Goal: Navigation & Orientation: Find specific page/section

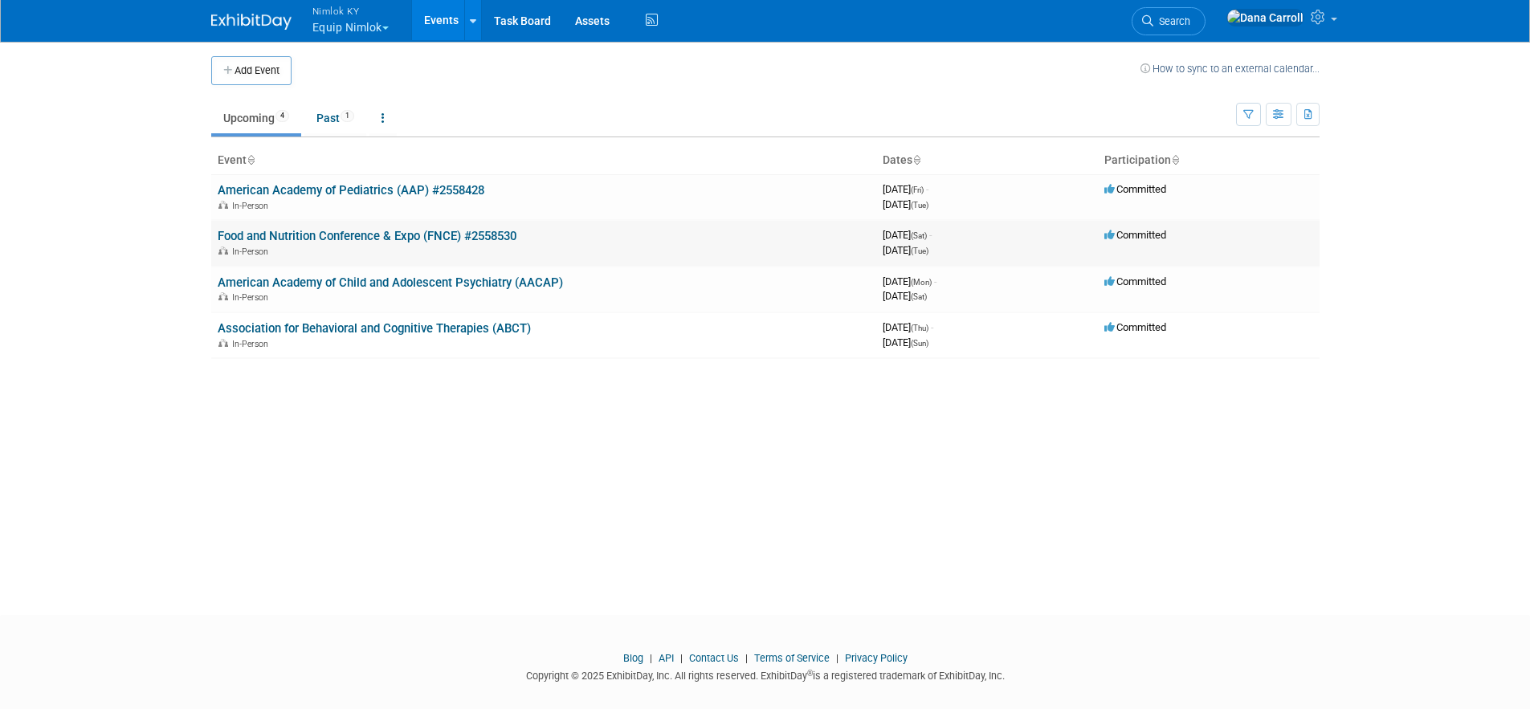
click at [311, 229] on link "Food and Nutrition Conference & Expo (FNCE) #2558530" at bounding box center [367, 236] width 299 height 14
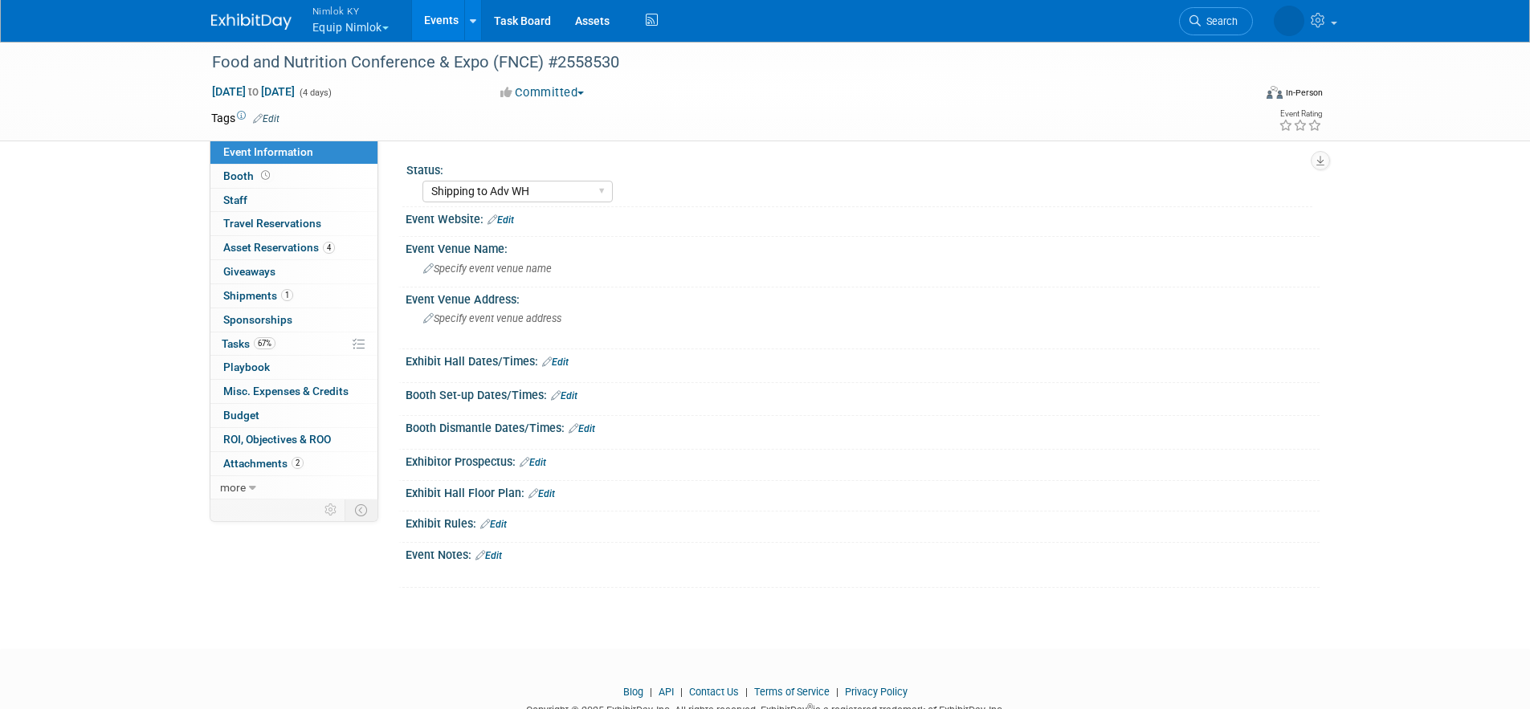
select select "Shipping to Adv WH"
click at [251, 298] on span "Shipments 1" at bounding box center [258, 295] width 70 height 13
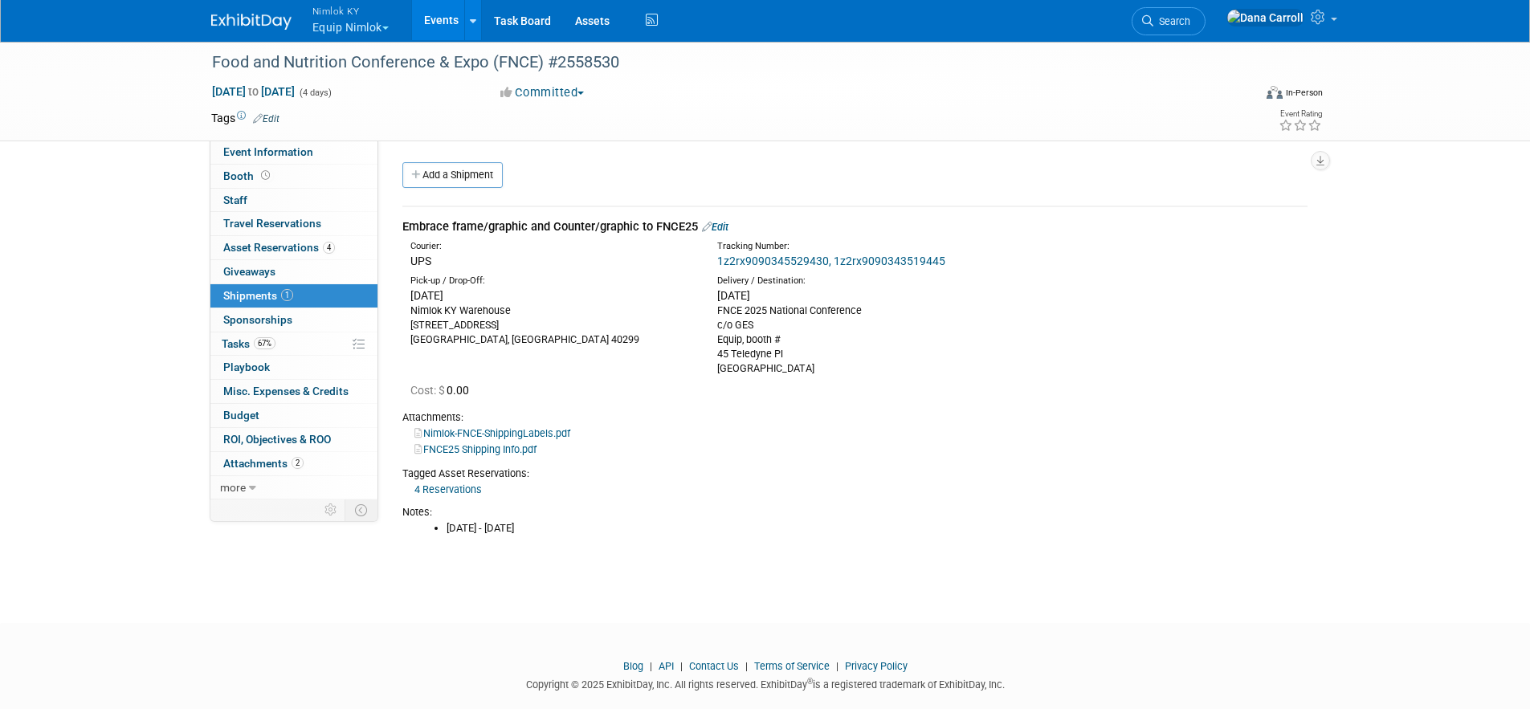
click at [454, 484] on link "4 Reservations" at bounding box center [448, 490] width 67 height 12
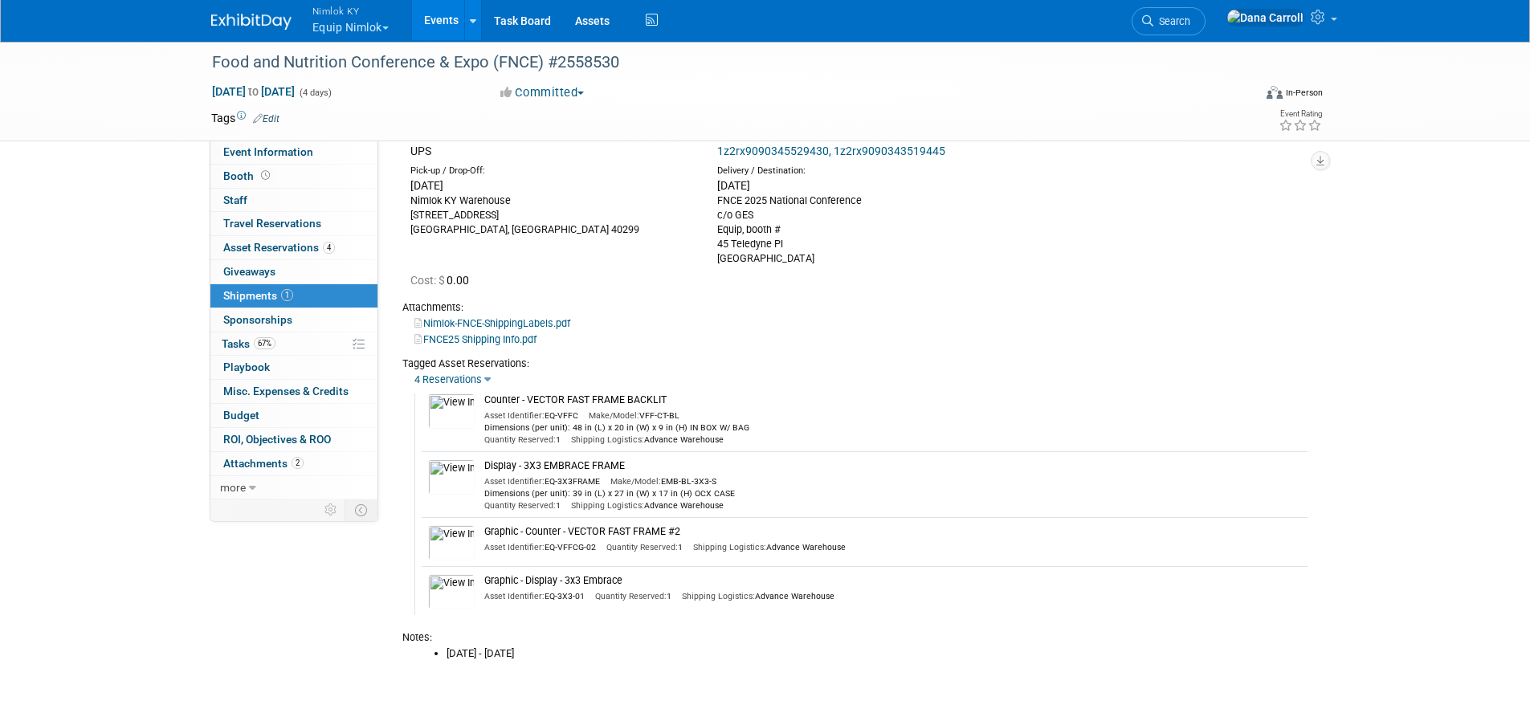
scroll to position [114, 0]
click at [587, 16] on link "Assets" at bounding box center [592, 20] width 59 height 40
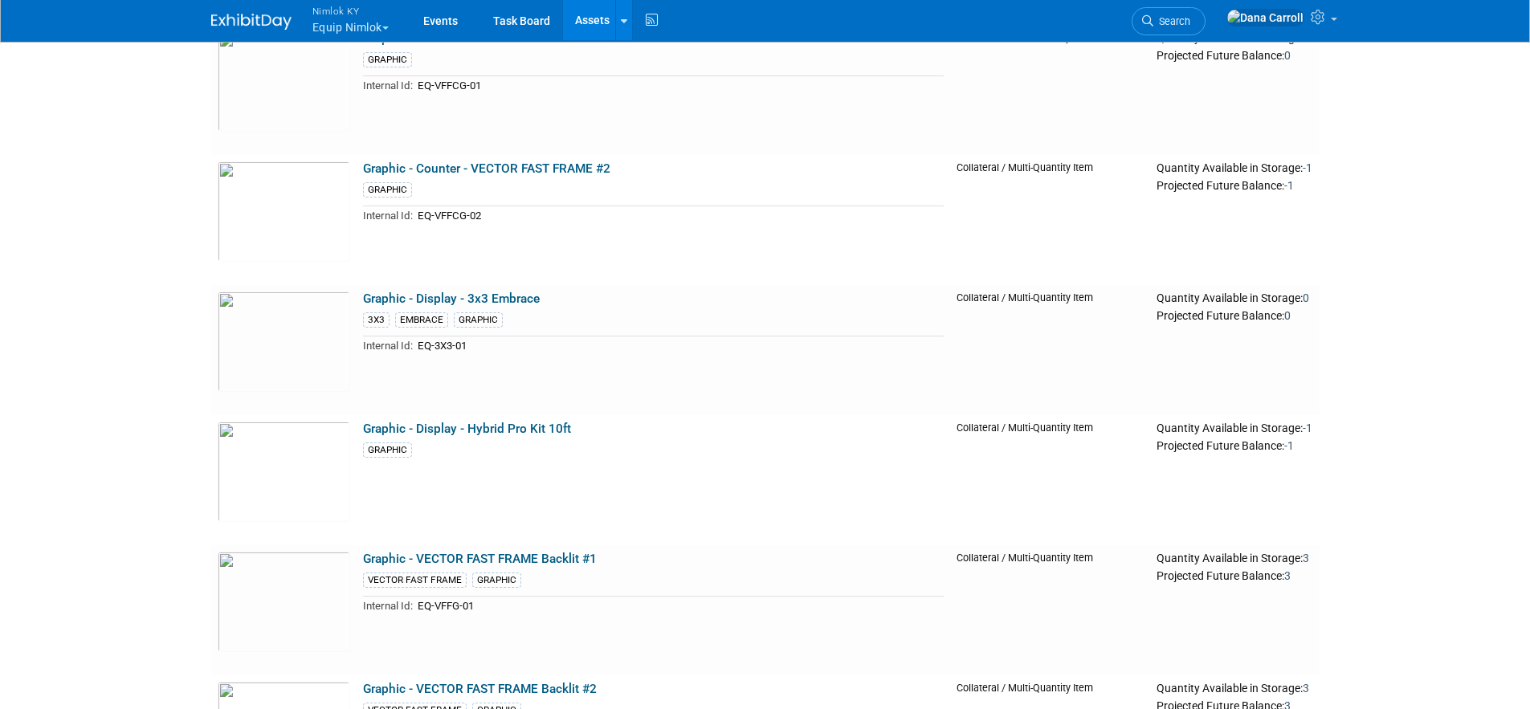
scroll to position [699, 0]
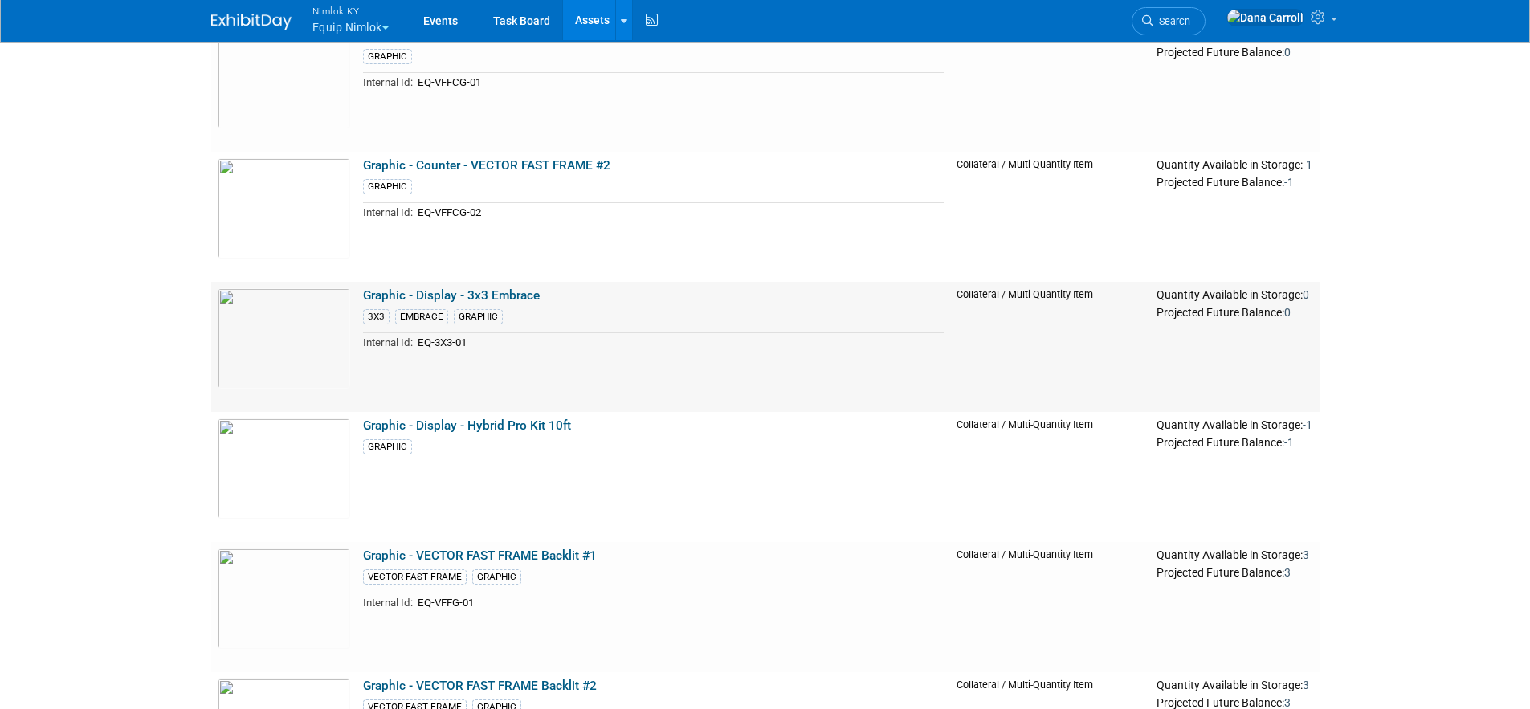
click at [514, 292] on link "Graphic - Display - 3x3 Embrace" at bounding box center [451, 295] width 177 height 14
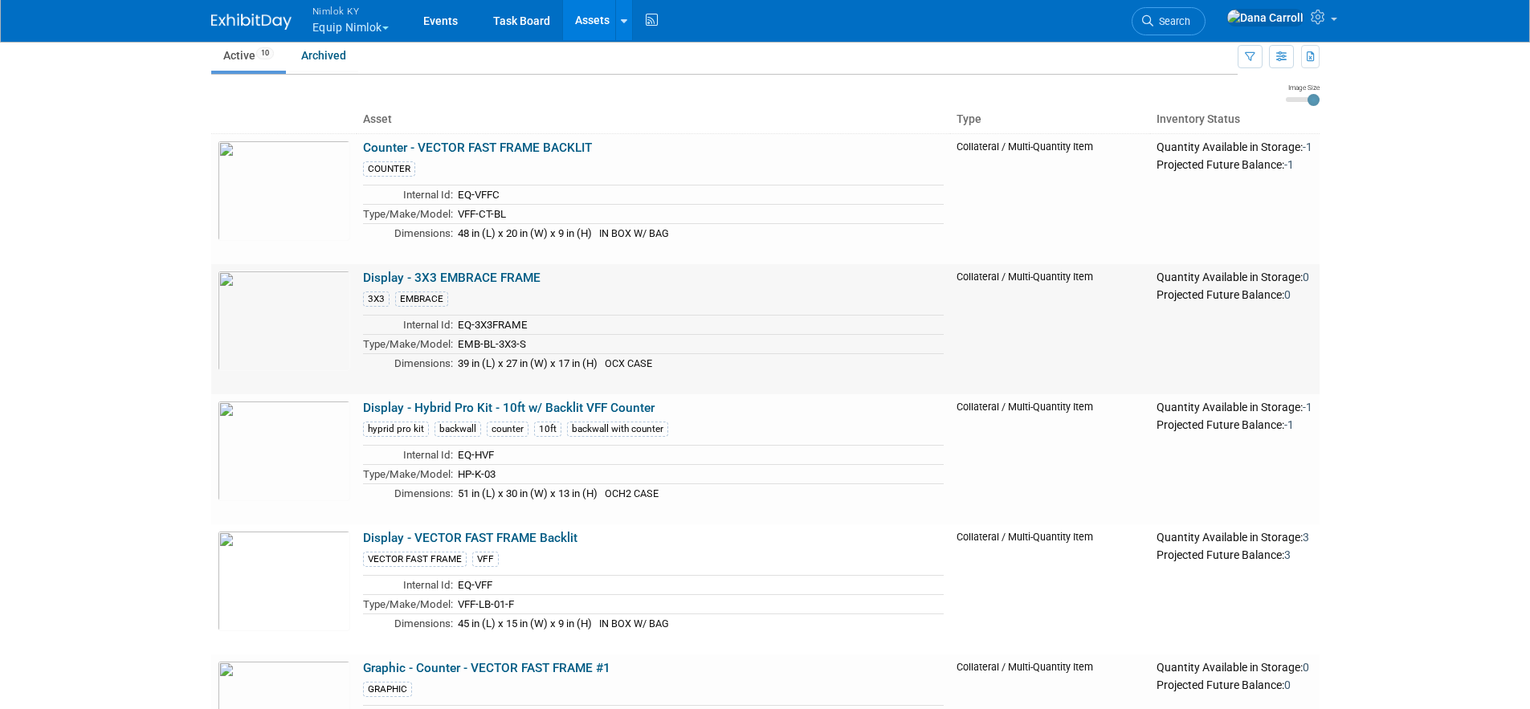
scroll to position [0, 0]
